Goal: Task Accomplishment & Management: Manage account settings

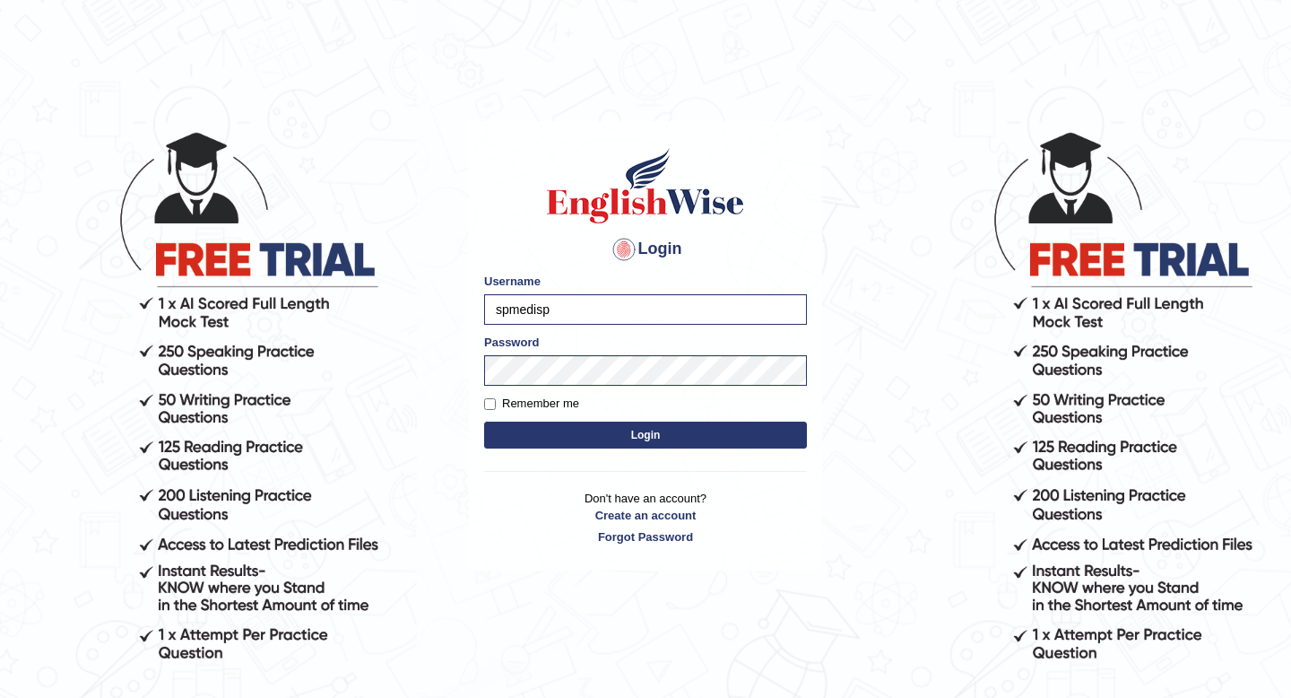
click at [532, 317] on input "spmedisp" at bounding box center [645, 309] width 323 height 30
type input "spmedi"
click at [542, 432] on button "Login" at bounding box center [645, 434] width 323 height 27
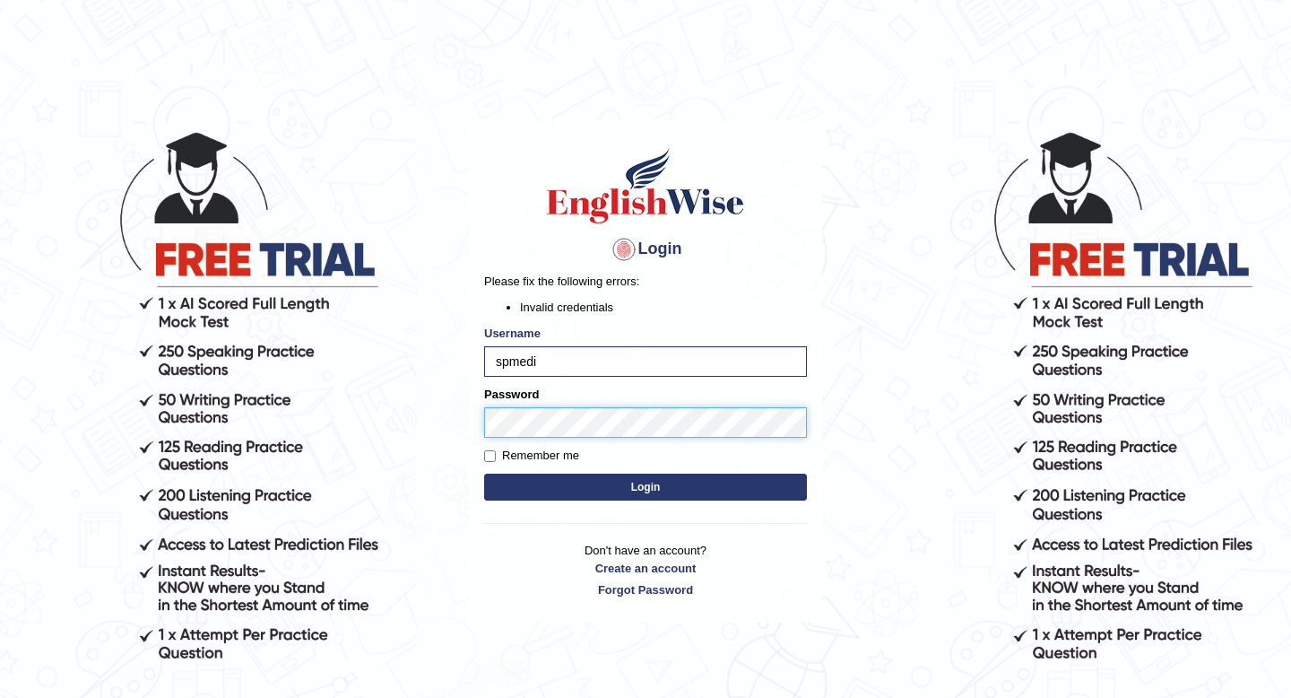
click at [428, 425] on body "Login Please fix the following errors: Invalid credentials Username spmedi Pass…" at bounding box center [645, 414] width 1291 height 698
click at [529, 482] on button "Login" at bounding box center [645, 486] width 323 height 27
click at [500, 365] on input "spmedi" at bounding box center [645, 361] width 323 height 30
type input "Spmedi"
click at [387, 422] on body "Login Please fix the following errors: Invalid credentials Username Spmedi Pass…" at bounding box center [645, 414] width 1291 height 698
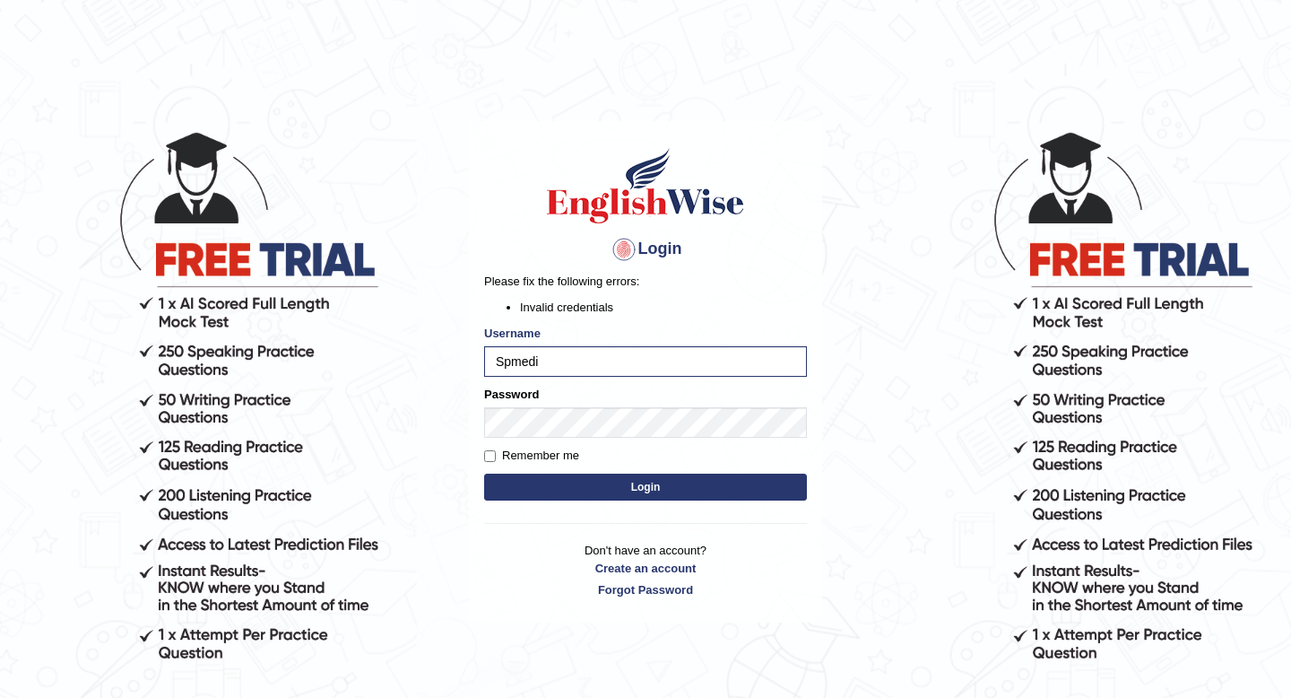
click at [509, 480] on button "Login" at bounding box center [645, 486] width 323 height 27
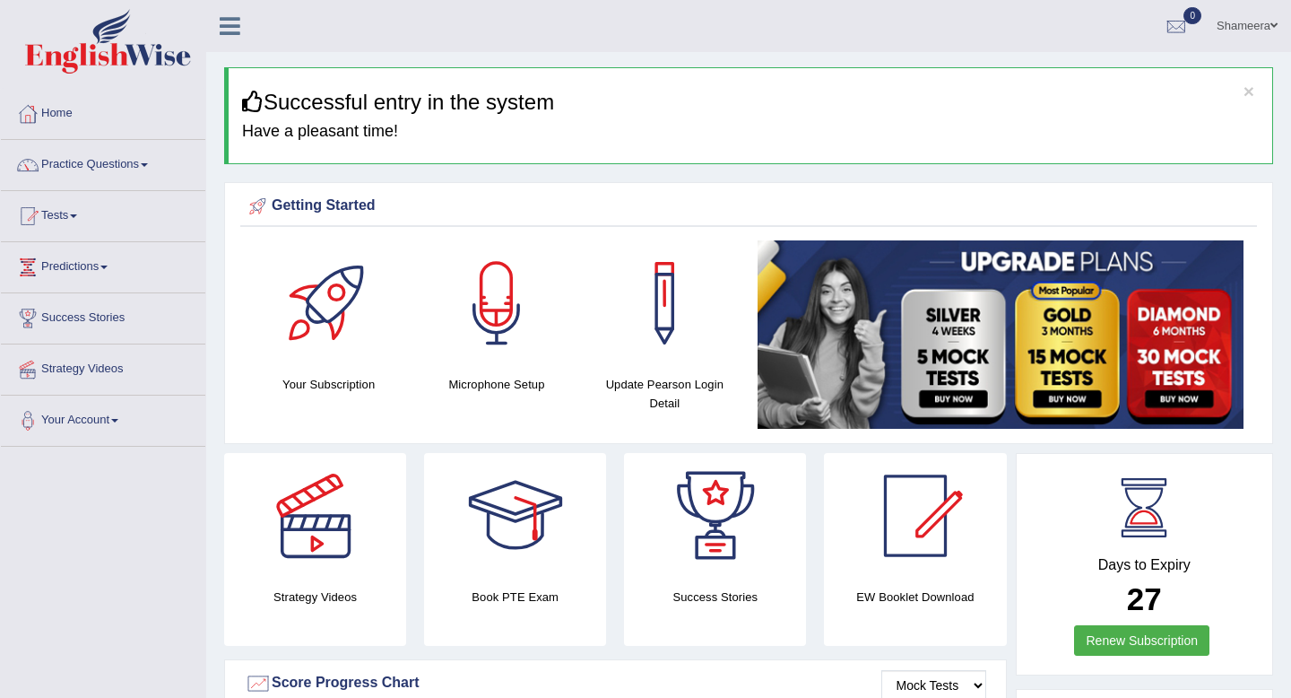
click at [1278, 29] on link "Shameera" at bounding box center [1247, 23] width 88 height 47
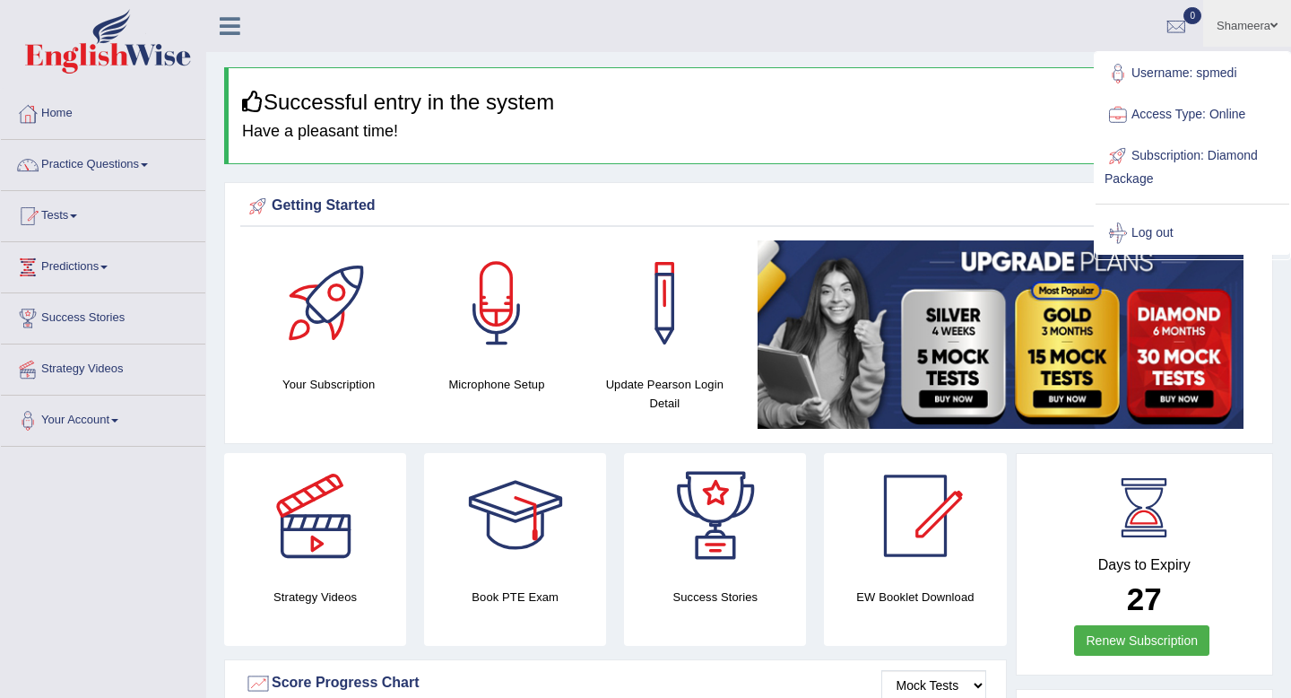
click at [919, 100] on h3 "Successful entry in the system" at bounding box center [750, 102] width 1017 height 23
